Goal: Information Seeking & Learning: Learn about a topic

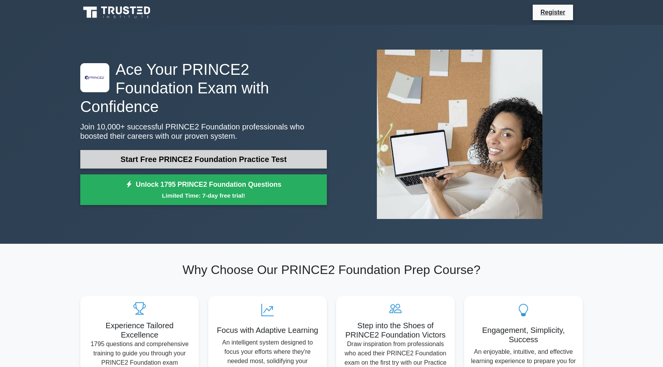
click at [211, 152] on link "Start Free PRINCE2 Foundation Practice Test" at bounding box center [203, 159] width 246 height 19
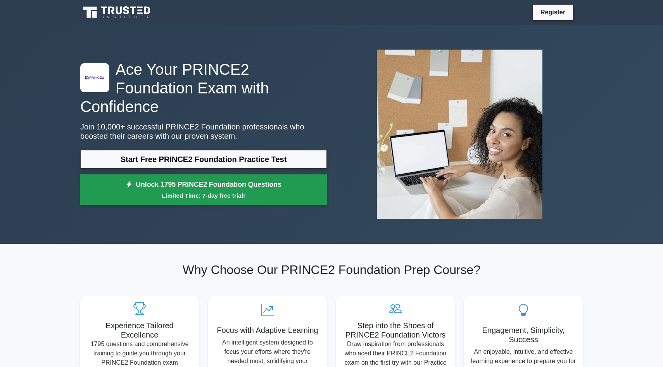
click at [214, 191] on small "Limited Time: 7-day free trial!" at bounding box center [203, 195] width 227 height 9
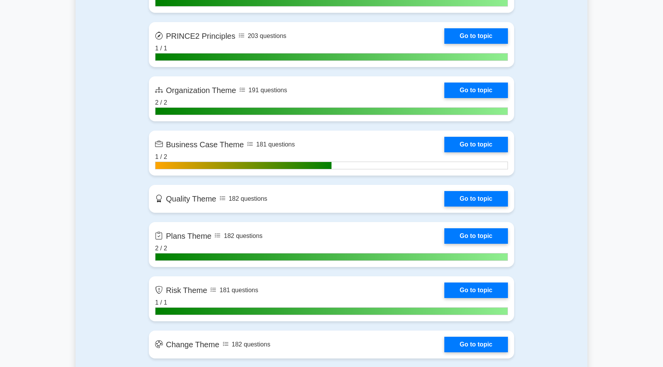
scroll to position [518, 0]
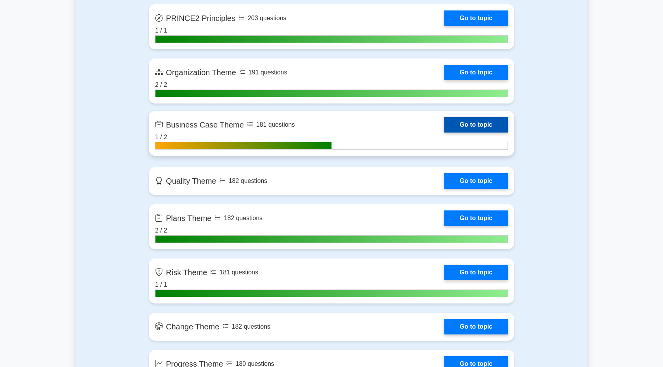
click at [458, 119] on link "Go to topic" at bounding box center [476, 125] width 64 height 16
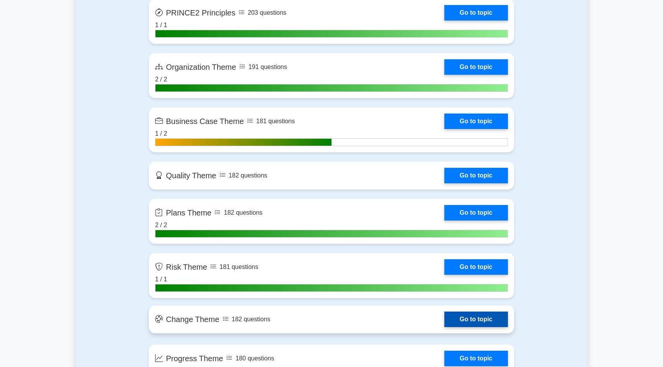
scroll to position [514, 0]
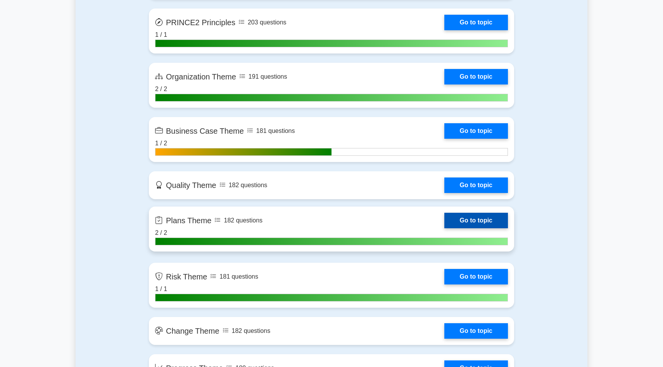
click at [477, 219] on link "Go to topic" at bounding box center [476, 221] width 64 height 16
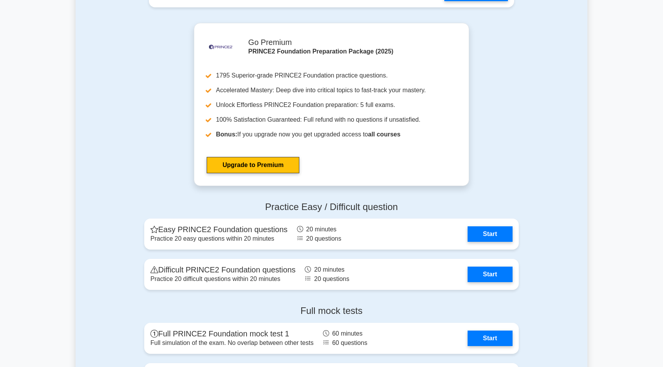
scroll to position [1051, 0]
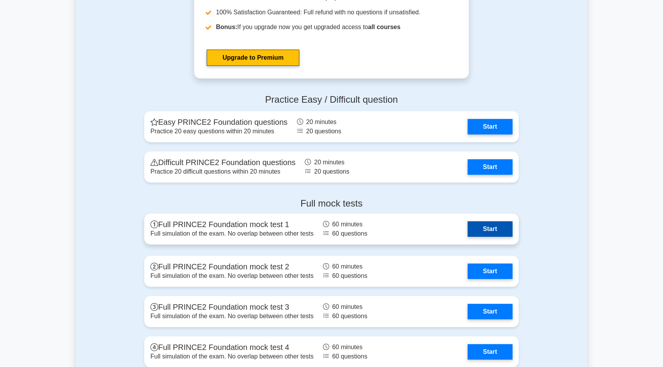
click at [493, 231] on link "Start" at bounding box center [489, 229] width 45 height 16
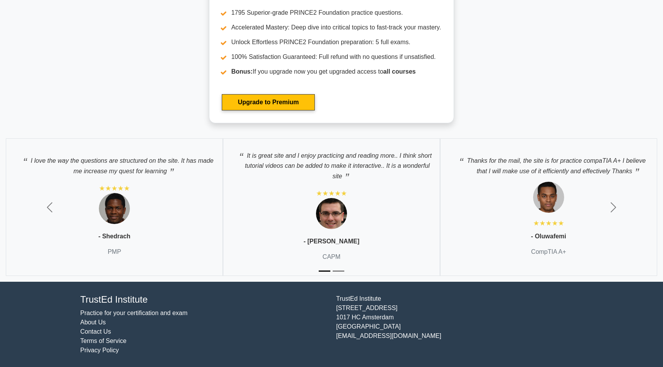
scroll to position [1323, 0]
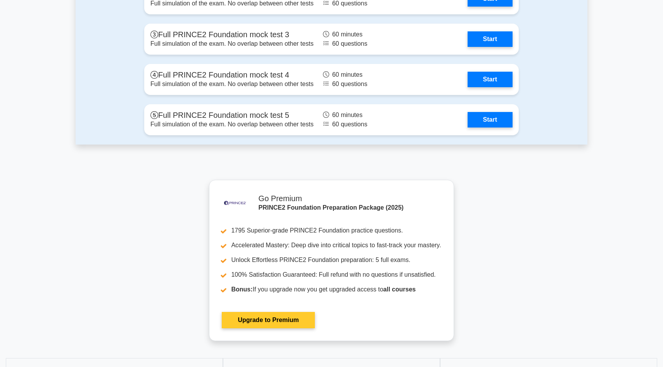
click at [265, 318] on link "Upgrade to Premium" at bounding box center [268, 320] width 93 height 16
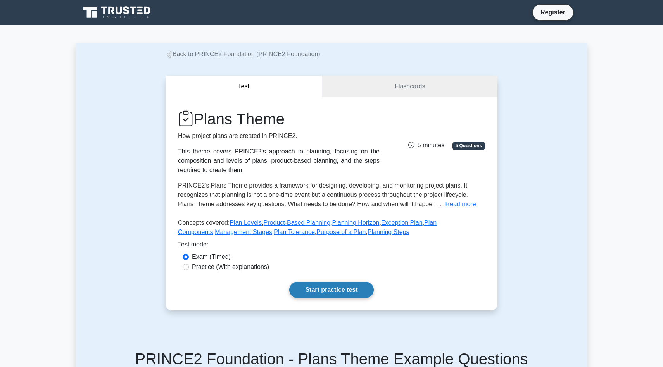
click at [342, 291] on link "Start practice test" at bounding box center [331, 290] width 84 height 16
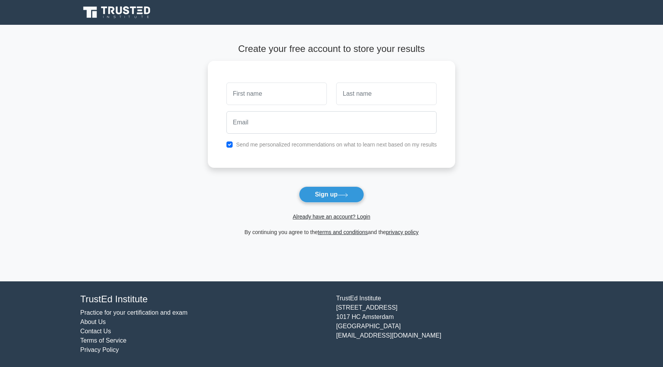
click at [105, 312] on link "Practice for your certification and exam" at bounding box center [133, 312] width 107 height 7
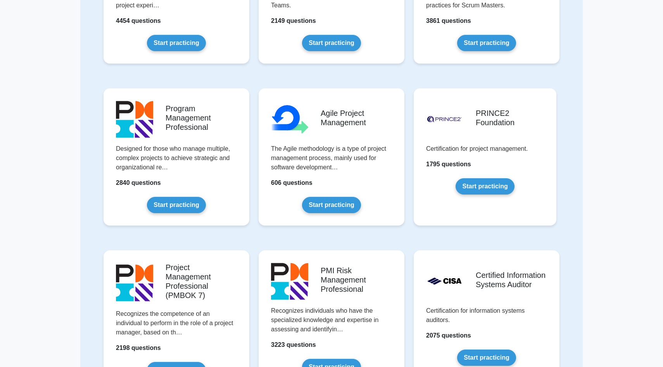
scroll to position [356, 0]
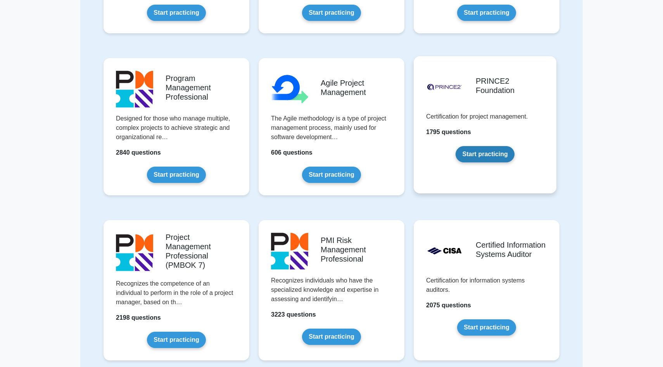
click at [494, 157] on link "Start practicing" at bounding box center [484, 154] width 59 height 16
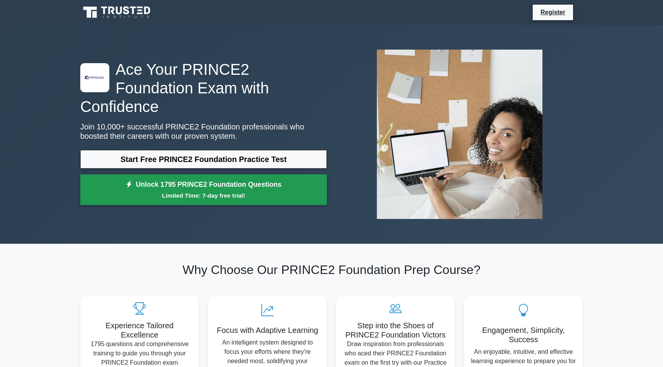
click at [239, 177] on link "Unlock 1795 PRINCE2 Foundation Questions Limited Time: 7-day free trial!" at bounding box center [203, 189] width 246 height 31
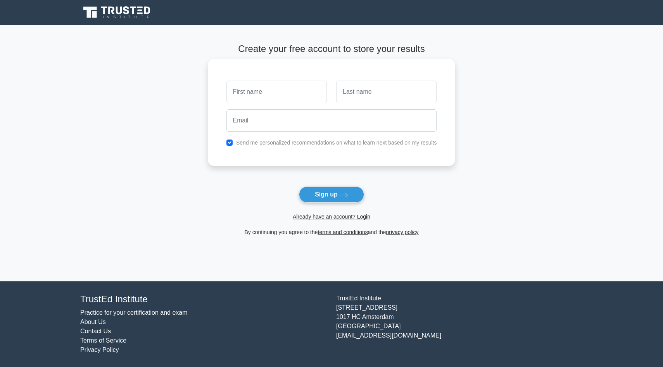
click at [295, 88] on input "text" at bounding box center [276, 92] width 100 height 22
click at [482, 129] on main "Create your free account to store your results Send me personalized recommendat…" at bounding box center [331, 153] width 663 height 257
